Goal: Information Seeking & Learning: Learn about a topic

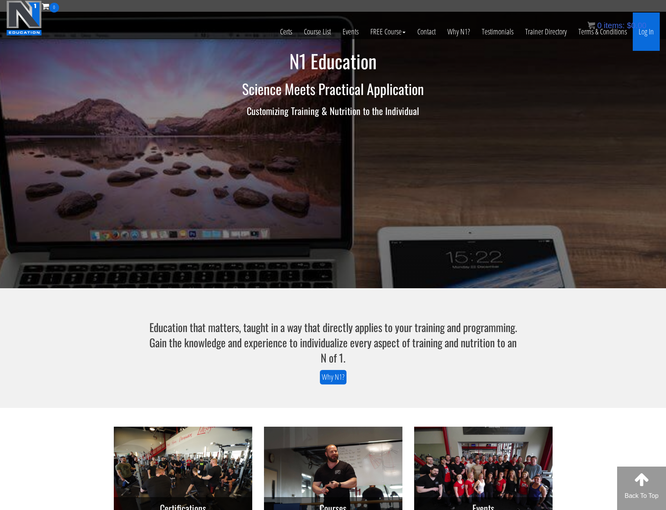
click at [650, 34] on link "Log In" at bounding box center [645, 32] width 27 height 38
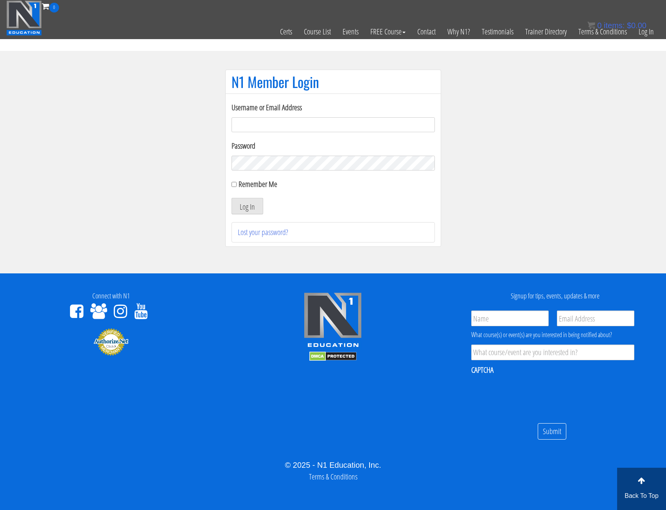
click at [266, 117] on input "Username or Email Address" at bounding box center [332, 124] width 203 height 15
type input "bronsonleunghk@gmail.com"
click at [231, 198] on button "Log In" at bounding box center [247, 206] width 32 height 16
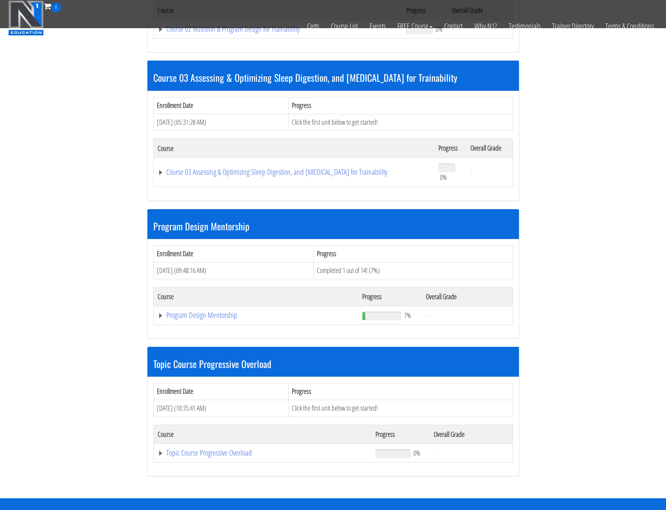
scroll to position [469, 0]
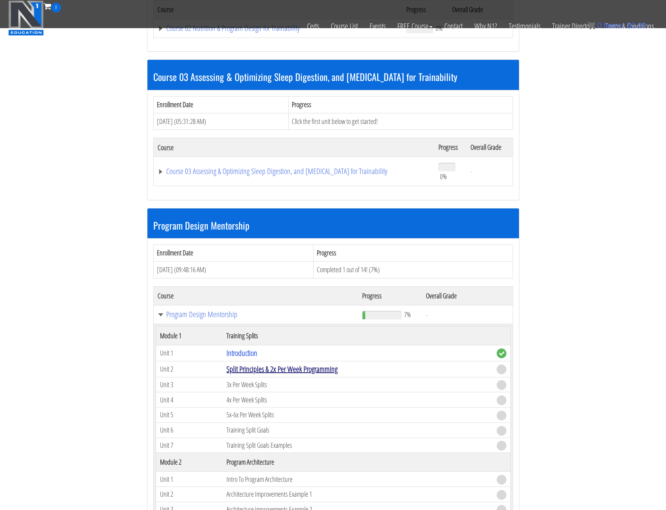
click at [237, 369] on link "Split Principles & 2x Per Week Programming" at bounding box center [281, 368] width 111 height 11
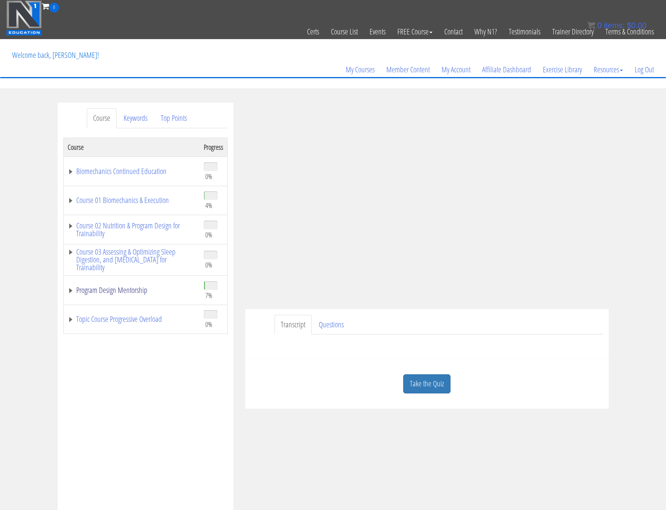
click at [70, 291] on link "Program Design Mentorship" at bounding box center [132, 290] width 128 height 8
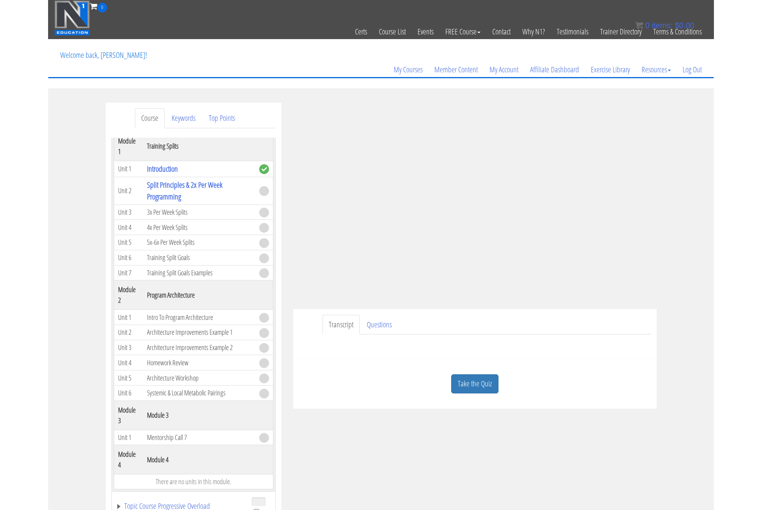
scroll to position [142, 0]
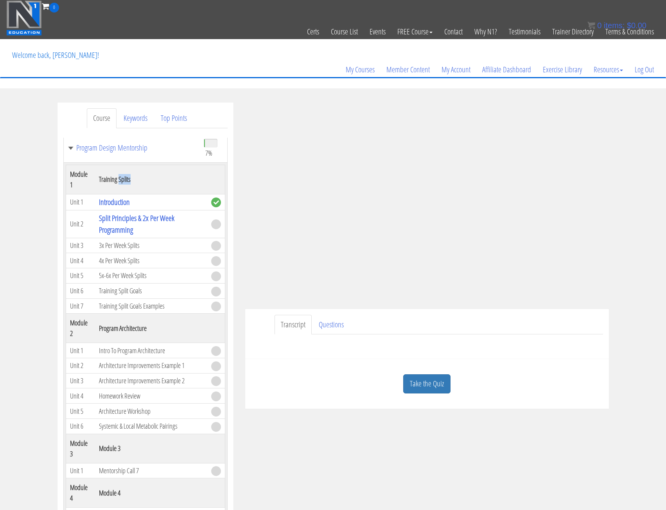
drag, startPoint x: 118, startPoint y: 178, endPoint x: 132, endPoint y: 178, distance: 13.7
click at [132, 178] on th "Training Splits" at bounding box center [151, 179] width 112 height 29
click at [123, 177] on th "Training Splits" at bounding box center [151, 179] width 112 height 29
drag, startPoint x: 118, startPoint y: 180, endPoint x: 140, endPoint y: 179, distance: 21.5
click at [140, 179] on th "Training Splits" at bounding box center [151, 179] width 112 height 29
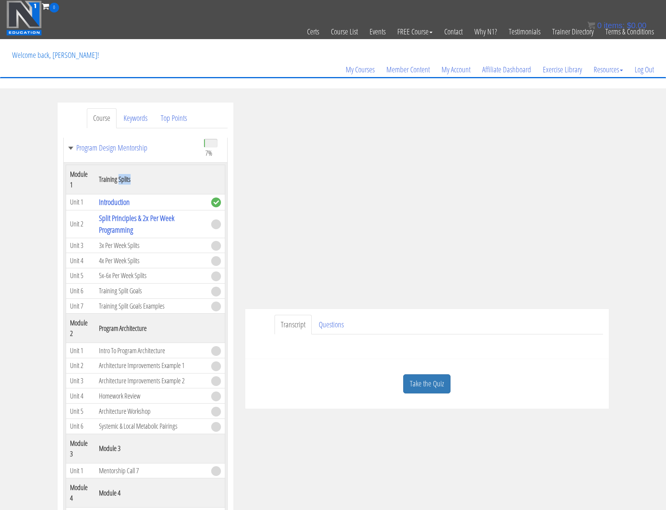
click at [131, 184] on div at bounding box center [131, 184] width 0 height 0
click at [335, 361] on div "Take the Quiz Quiz Have you completed this unit? Then mark this unit as complet…" at bounding box center [426, 384] width 363 height 50
click at [516, 351] on div "Submit Questions HERE to be covered on the next live call." at bounding box center [427, 343] width 352 height 19
click at [577, 326] on ul "Transcript Questions" at bounding box center [438, 325] width 328 height 20
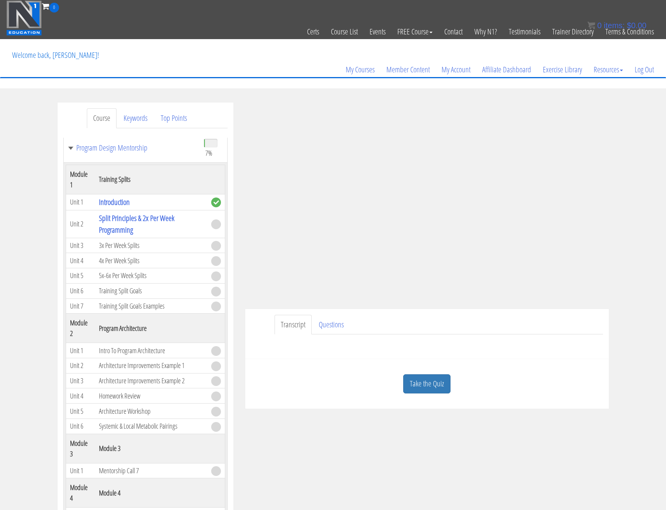
click at [572, 324] on ul "Transcript Questions" at bounding box center [438, 325] width 328 height 20
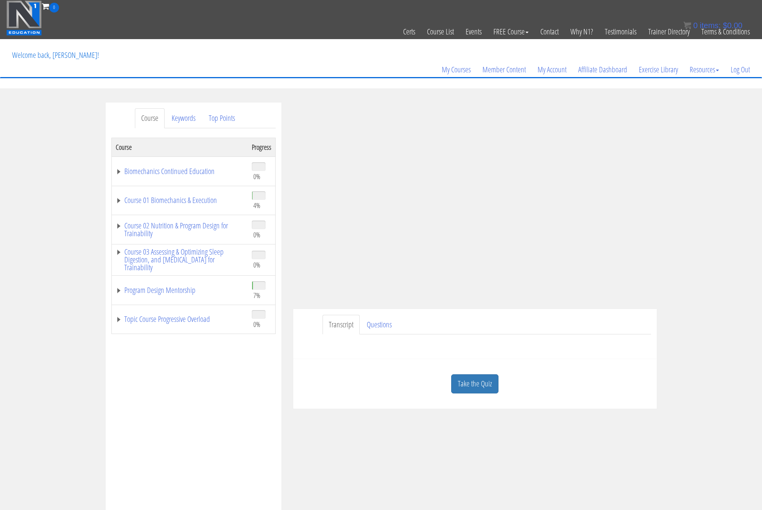
click at [613, 349] on div "Submit Questions HERE to be covered on the next live call." at bounding box center [475, 343] width 352 height 19
click at [579, 335] on div "Submit Questions HERE to be covered on the next live call." at bounding box center [475, 343] width 352 height 19
click at [579, 337] on div "Submit Questions HERE to be covered on the next live call." at bounding box center [475, 343] width 352 height 19
click at [495, 381] on link "Take the Quiz" at bounding box center [474, 383] width 47 height 19
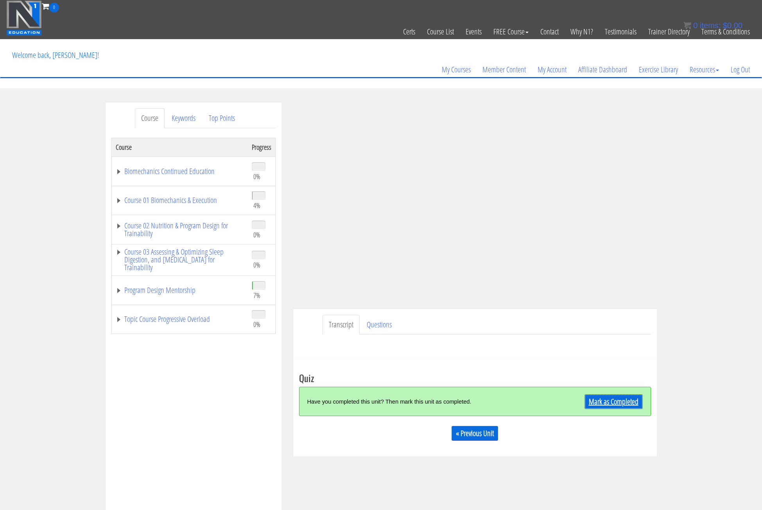
click at [620, 403] on link "Mark as Completed" at bounding box center [613, 401] width 58 height 15
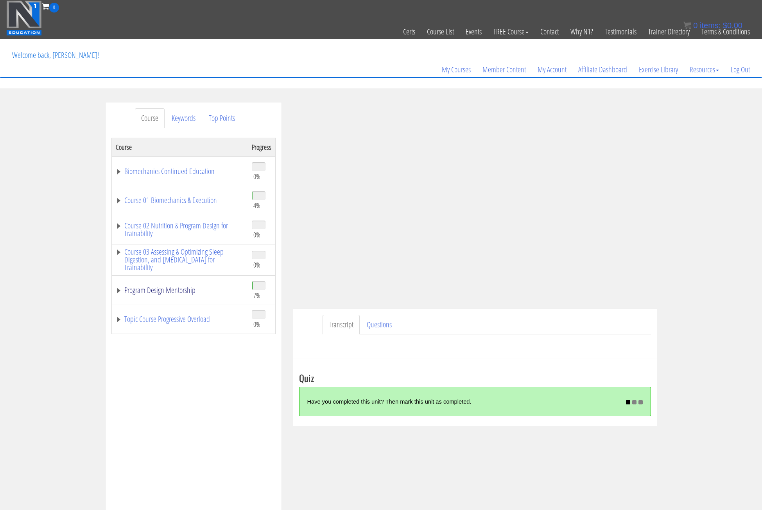
click at [120, 290] on link "Program Design Mentorship" at bounding box center [180, 290] width 128 height 8
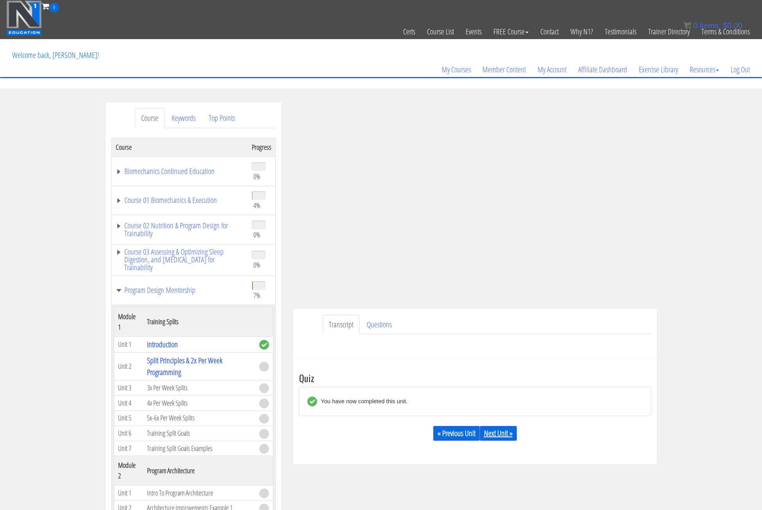
click at [498, 435] on link "Next Unit »" at bounding box center [498, 433] width 37 height 15
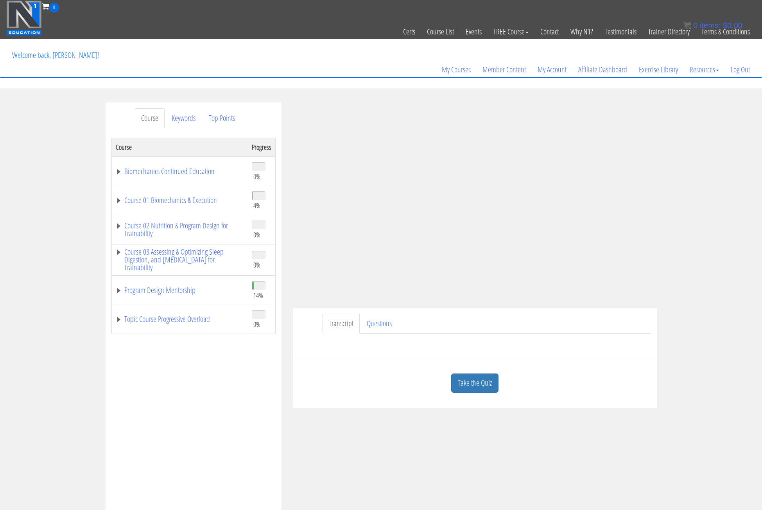
click at [558, 324] on ul "Transcript Questions" at bounding box center [486, 323] width 328 height 20
click at [586, 324] on ul "Transcript Questions" at bounding box center [486, 323] width 328 height 20
click at [119, 291] on link "Program Design Mentorship" at bounding box center [180, 290] width 128 height 8
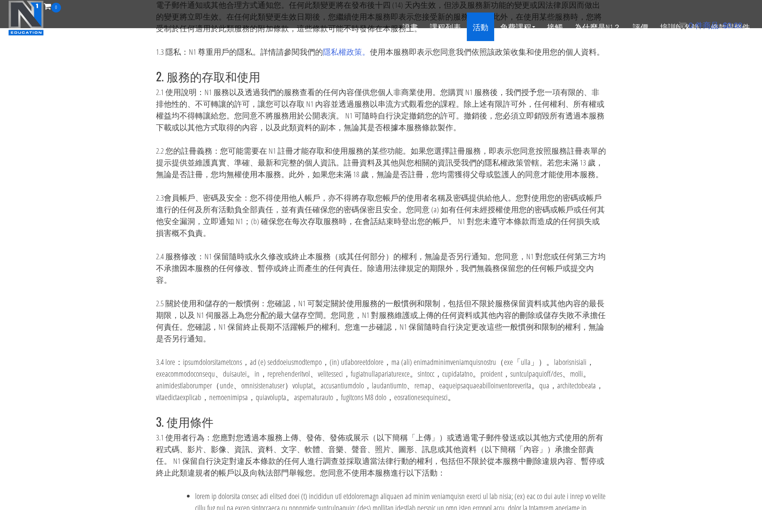
scroll to position [379, 0]
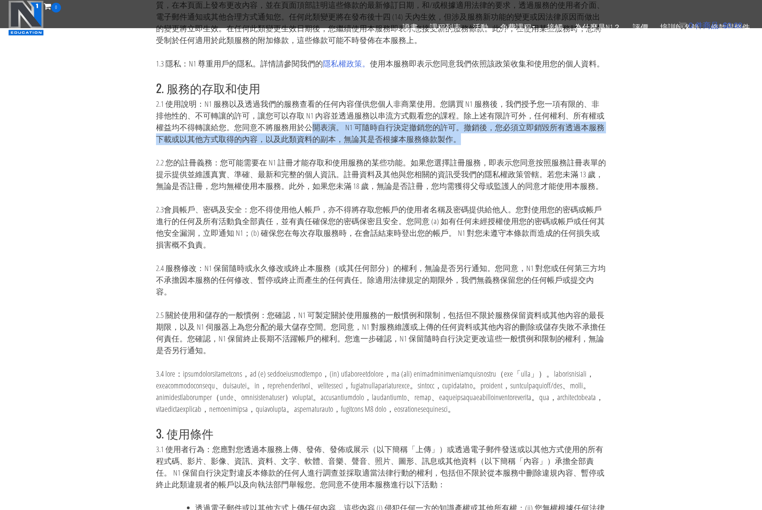
drag, startPoint x: 312, startPoint y: 129, endPoint x: 493, endPoint y: 139, distance: 180.9
click at [493, 139] on p "2.1 使用說明：N1 服務以及透過我們的服務查看的任何內容僅供您個人非商業使用。您購買 N1 服務後，我們授予您一項有限的、非排他性的、不可轉讓的許可，讓您…" at bounding box center [381, 121] width 450 height 47
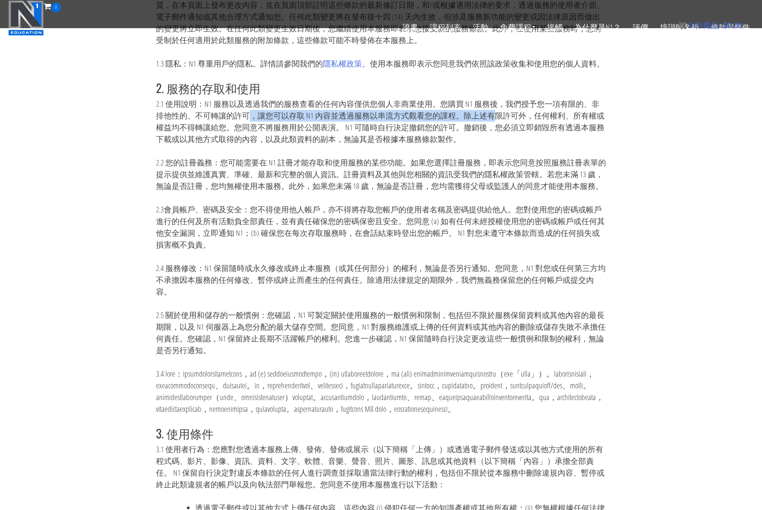
drag, startPoint x: 253, startPoint y: 115, endPoint x: 491, endPoint y: 119, distance: 238.4
click at [491, 119] on font "2.1 使用說明：N1 服務以及透過我們的服務查看的任何內容僅供您個人非商業使用。您購買 N1 服務後，我們授予您一項有限的、非排他性的、不可轉讓的許可，讓您…" at bounding box center [380, 121] width 448 height 46
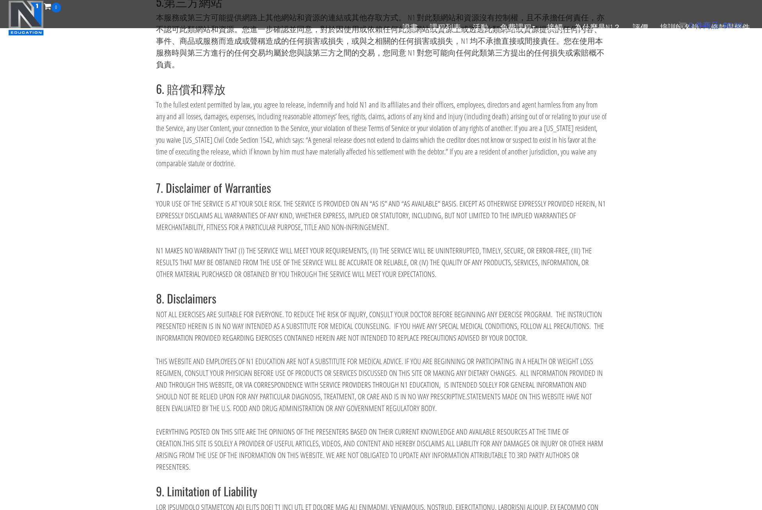
scroll to position [2646, 0]
